Goal: Transaction & Acquisition: Purchase product/service

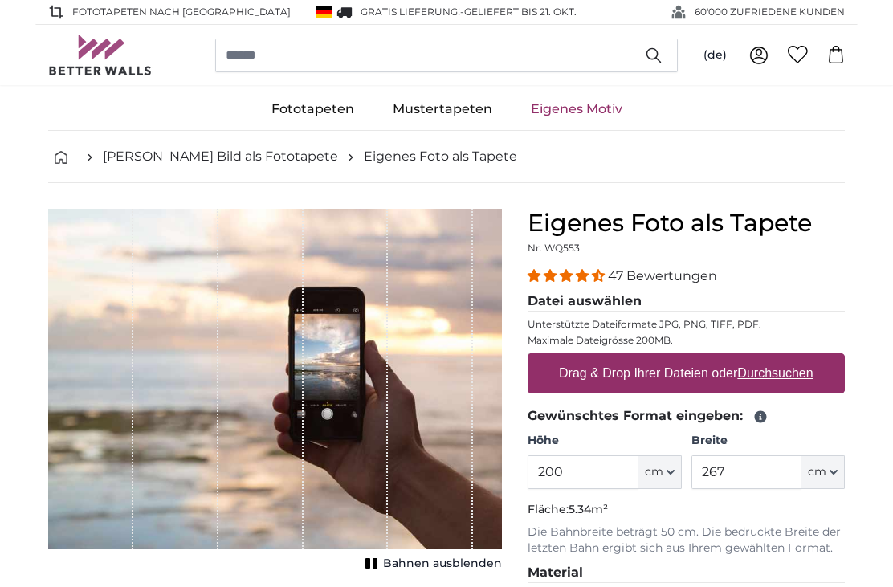
click at [585, 459] on input "200" at bounding box center [583, 472] width 110 height 34
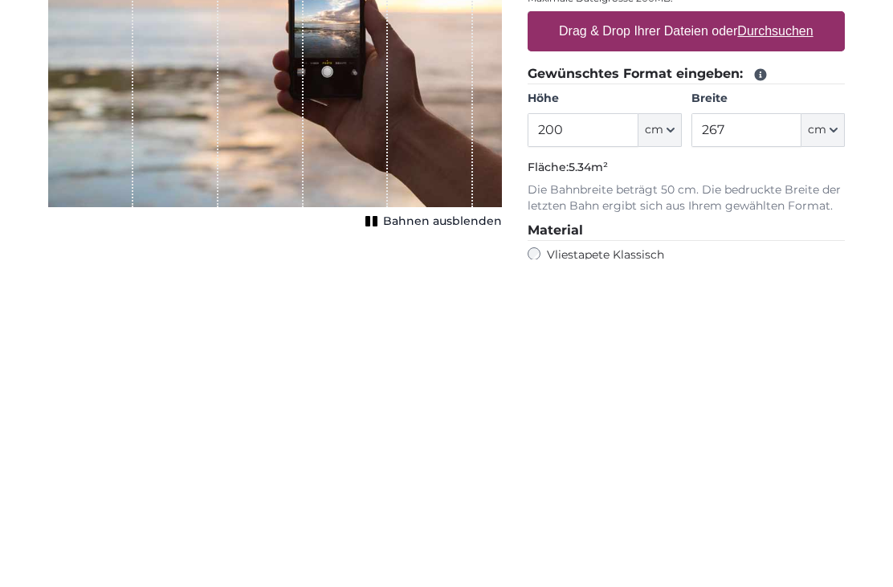
click at [599, 441] on input "200" at bounding box center [583, 458] width 110 height 34
type input "250"
click at [709, 441] on input "267" at bounding box center [747, 458] width 110 height 34
click at [747, 441] on input "267" at bounding box center [747, 458] width 110 height 34
type input "2"
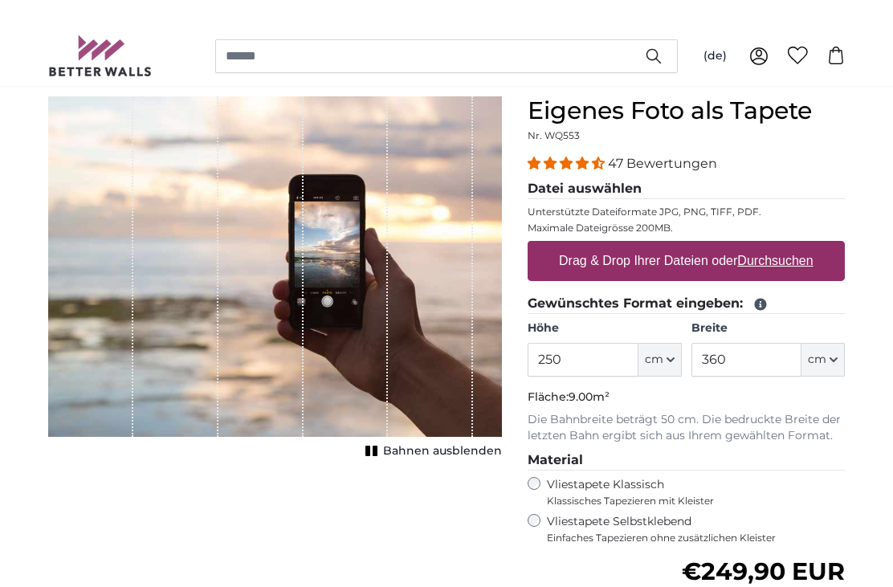
scroll to position [112, 0]
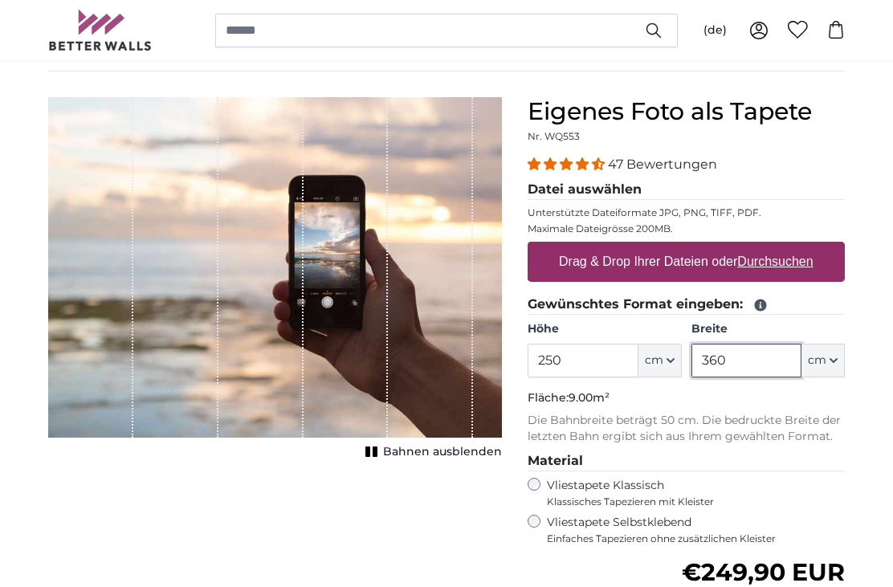
type input "360"
click at [544, 480] on div "Vliestapete Klassisch Klassisches Tapezieren mit Kleister" at bounding box center [686, 493] width 317 height 31
click at [549, 496] on span "Klassisches Tapezieren mit Kleister" at bounding box center [689, 502] width 284 height 13
click at [572, 161] on span "4.38 stars" at bounding box center [568, 163] width 16 height 13
